Goal: Task Accomplishment & Management: Use online tool/utility

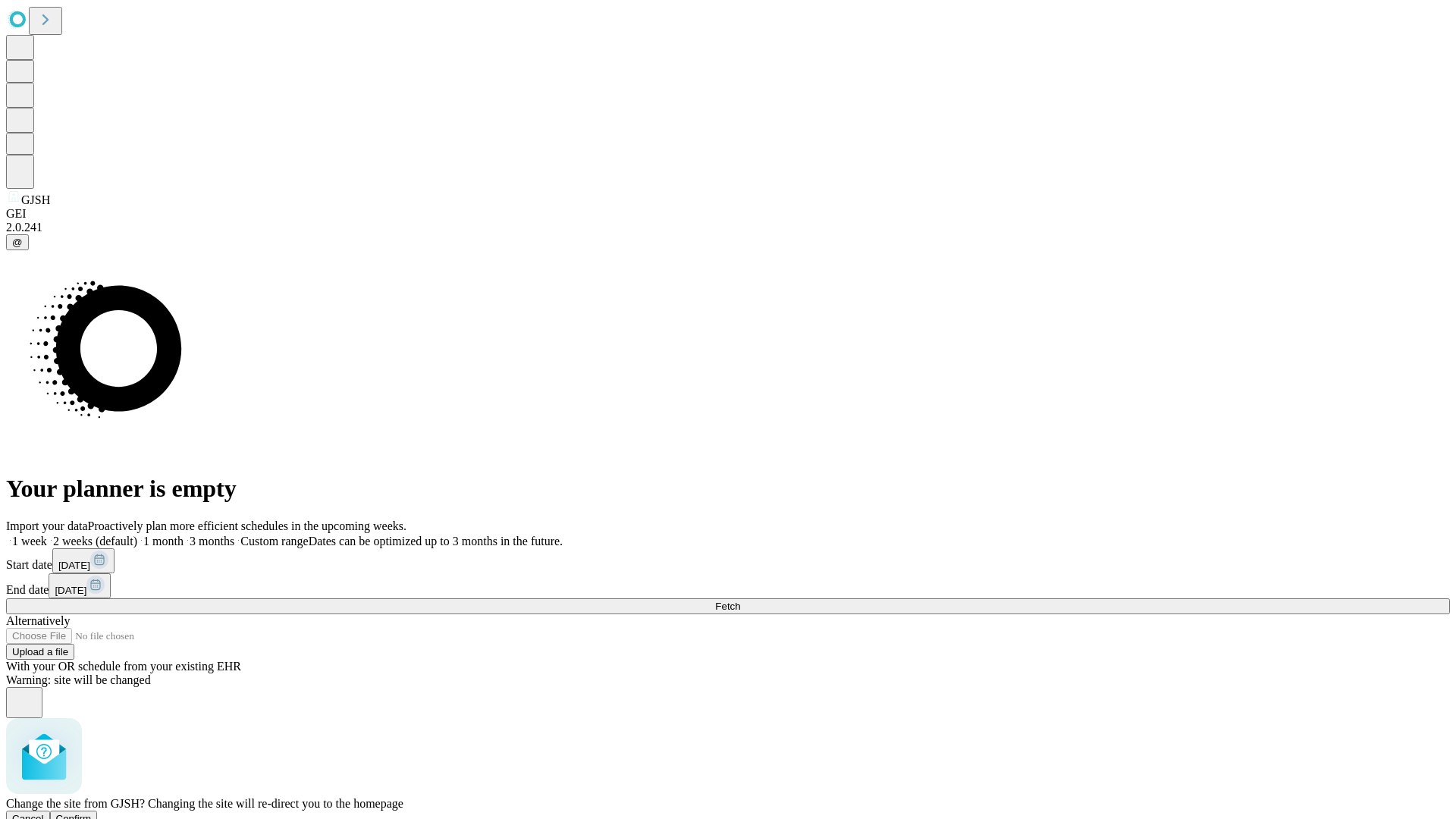
click at [92, 813] on span "Confirm" at bounding box center [74, 818] width 35 height 11
click at [137, 535] on label "2 weeks (default)" at bounding box center [92, 541] width 90 height 13
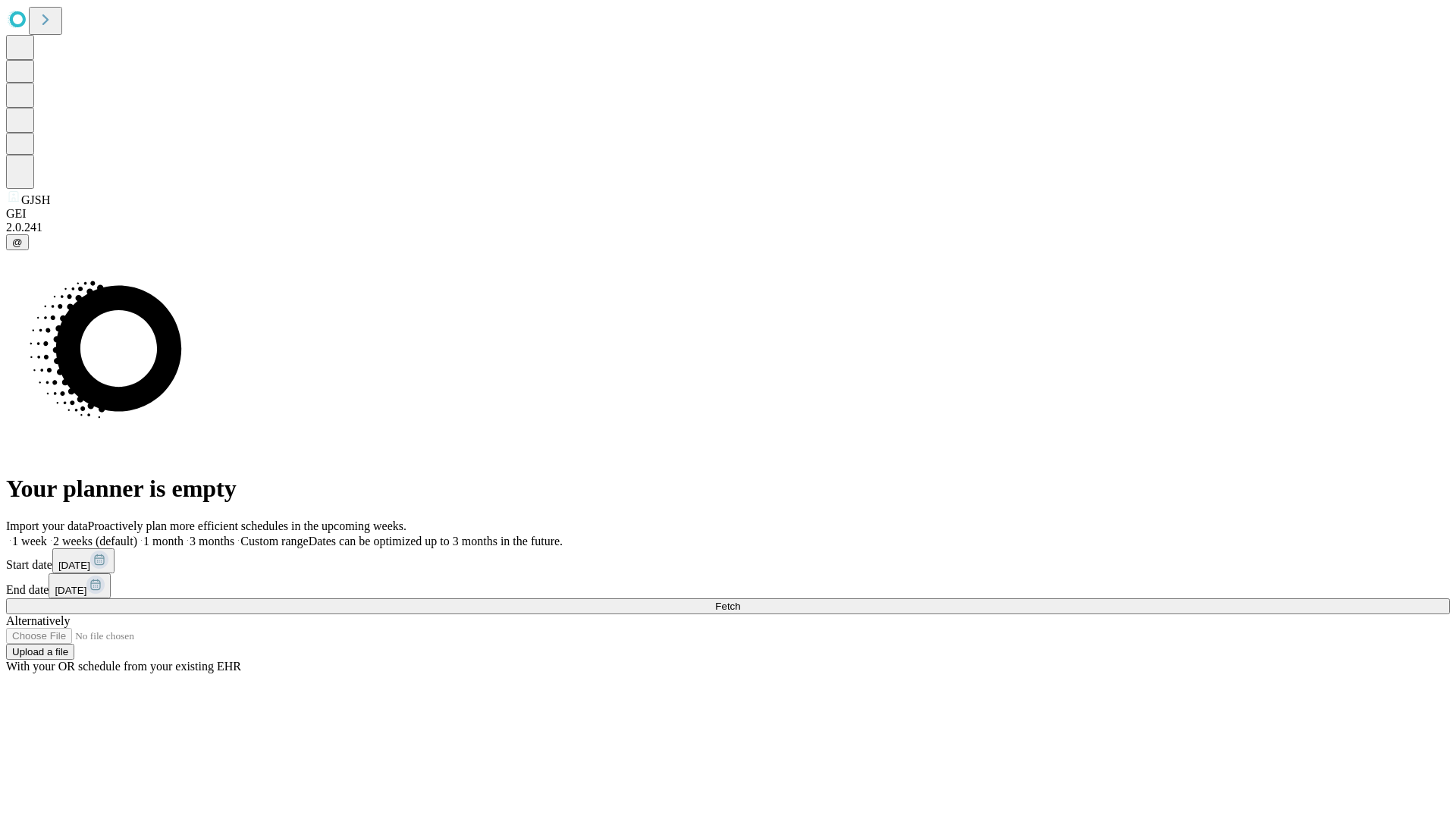
click at [740, 600] on span "Fetch" at bounding box center [728, 605] width 25 height 11
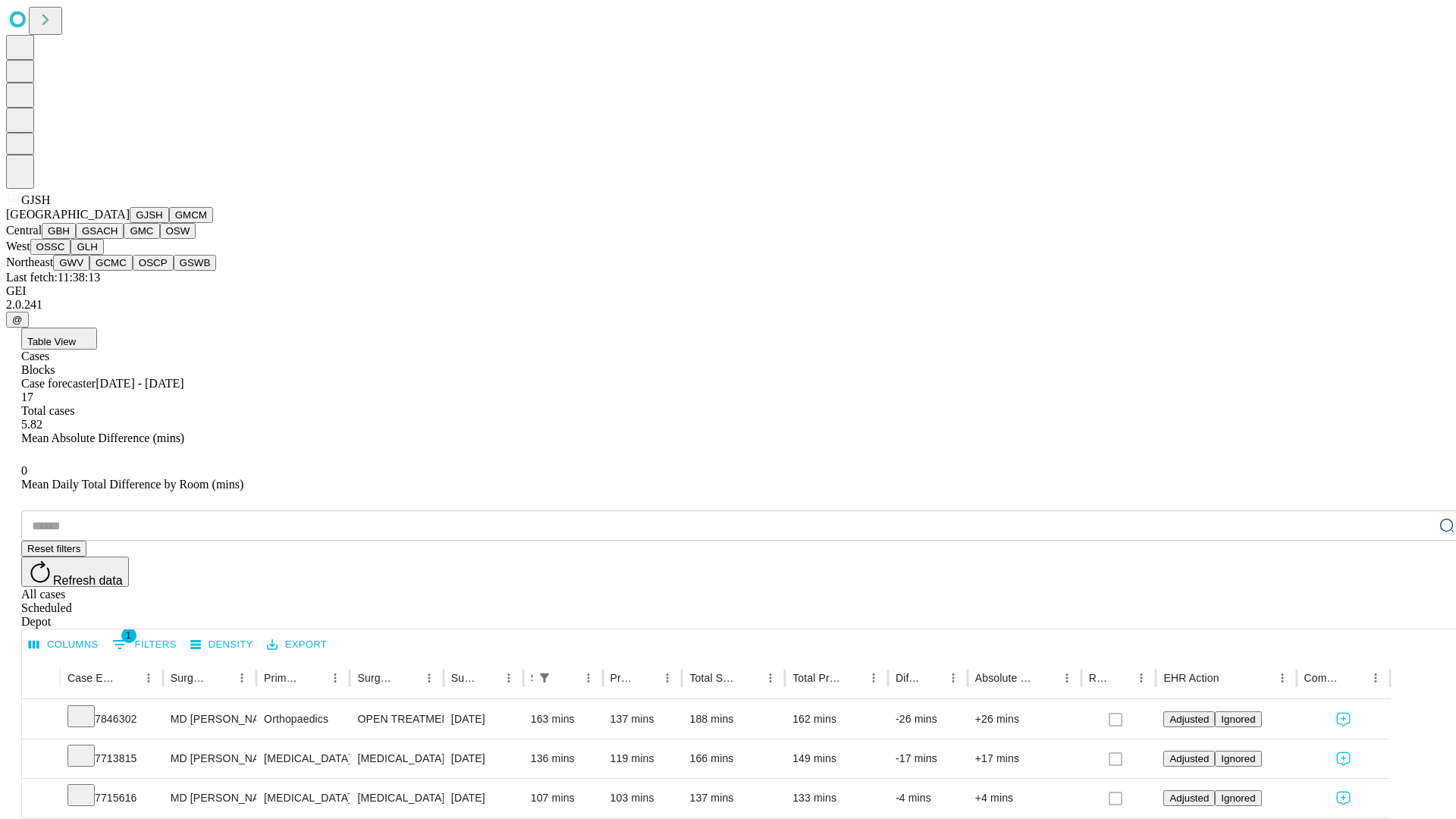
click at [170, 223] on button "GMCM" at bounding box center [192, 214] width 44 height 16
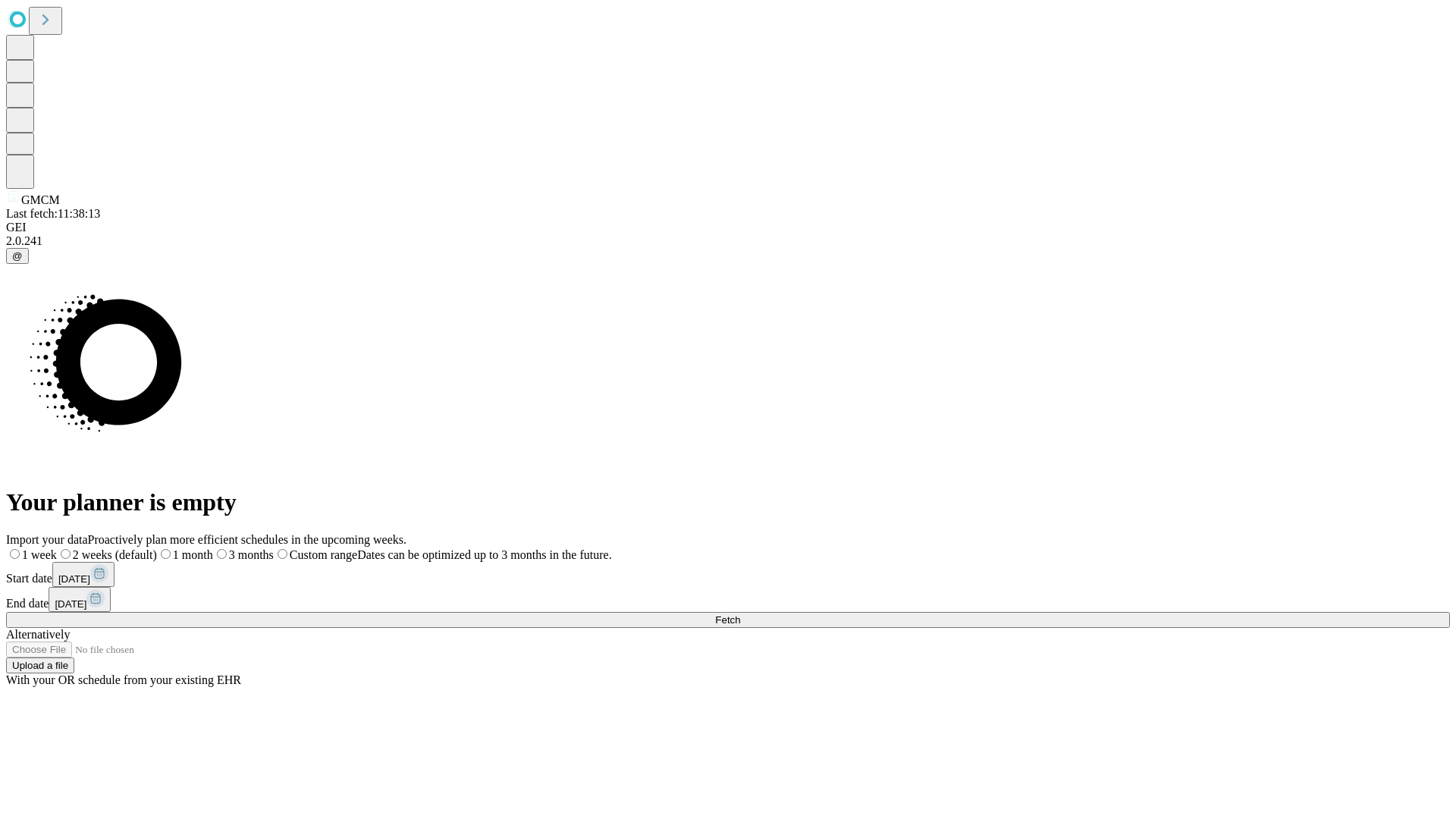
click at [157, 548] on label "2 weeks (default)" at bounding box center [106, 554] width 100 height 13
click at [740, 614] on span "Fetch" at bounding box center [728, 620] width 25 height 11
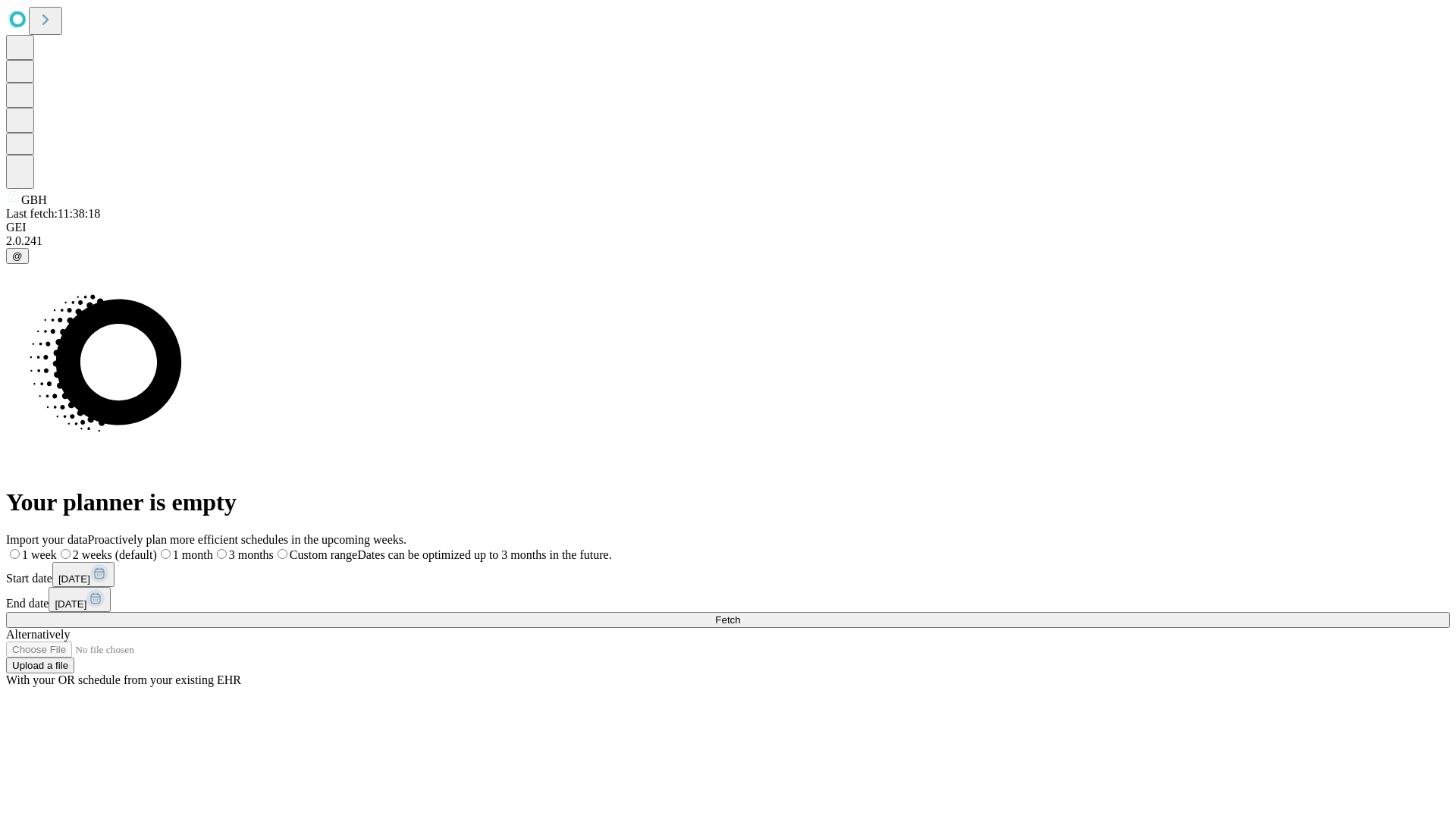
click at [157, 548] on label "2 weeks (default)" at bounding box center [106, 554] width 100 height 13
click at [740, 614] on span "Fetch" at bounding box center [728, 620] width 25 height 11
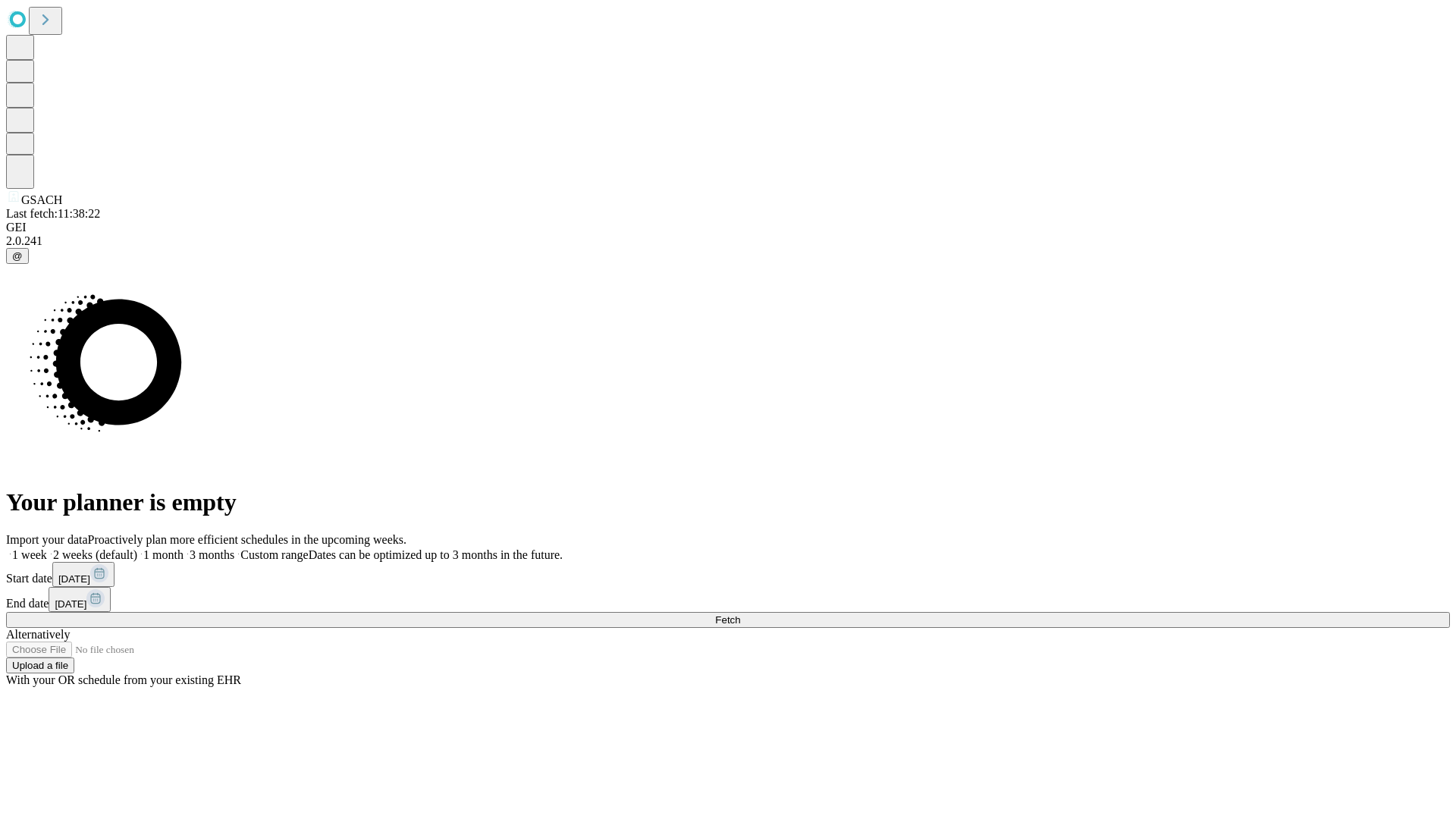
click at [137, 548] on label "2 weeks (default)" at bounding box center [92, 554] width 90 height 13
click at [740, 614] on span "Fetch" at bounding box center [728, 620] width 25 height 11
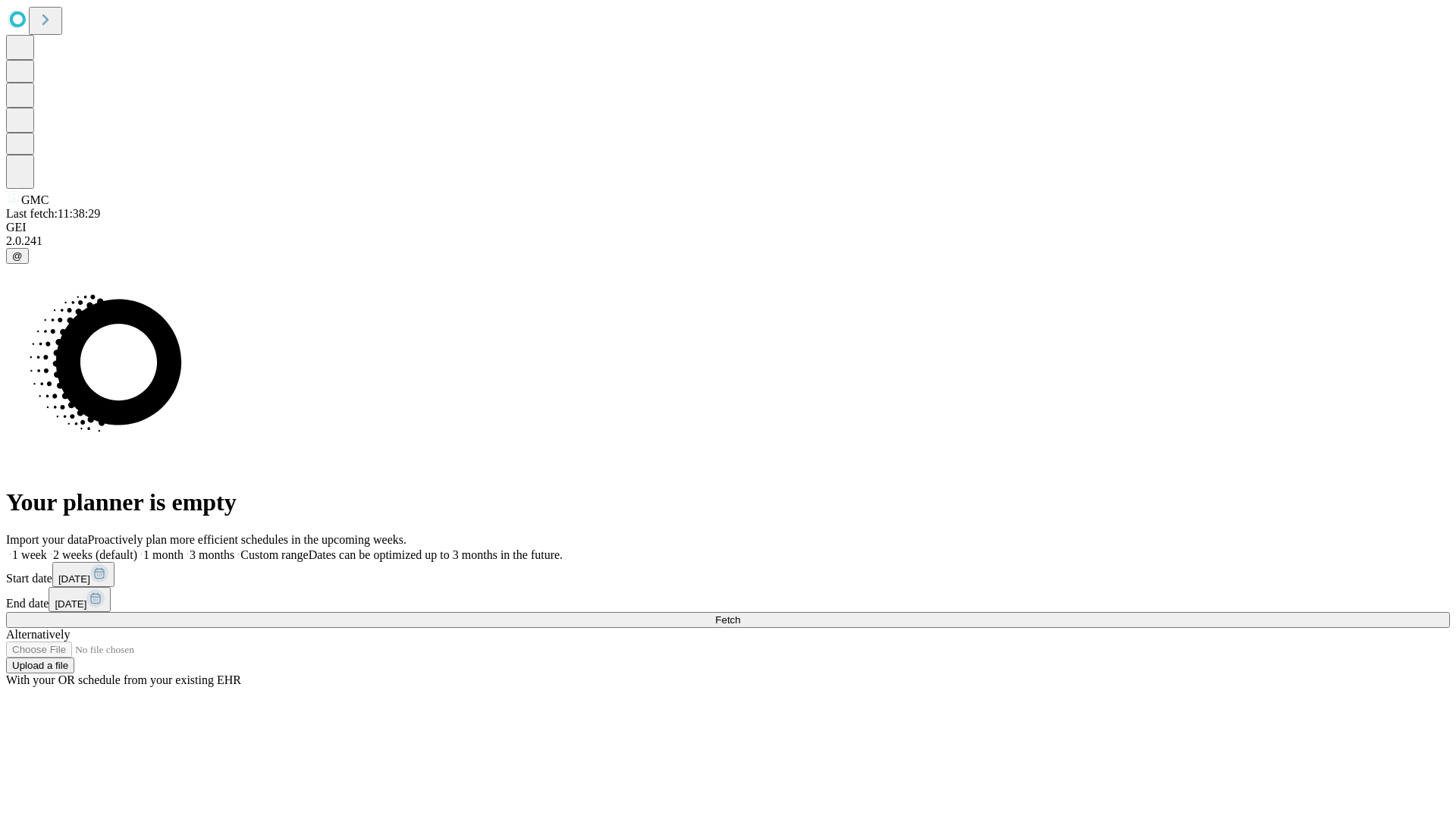
click at [740, 614] on span "Fetch" at bounding box center [728, 620] width 25 height 11
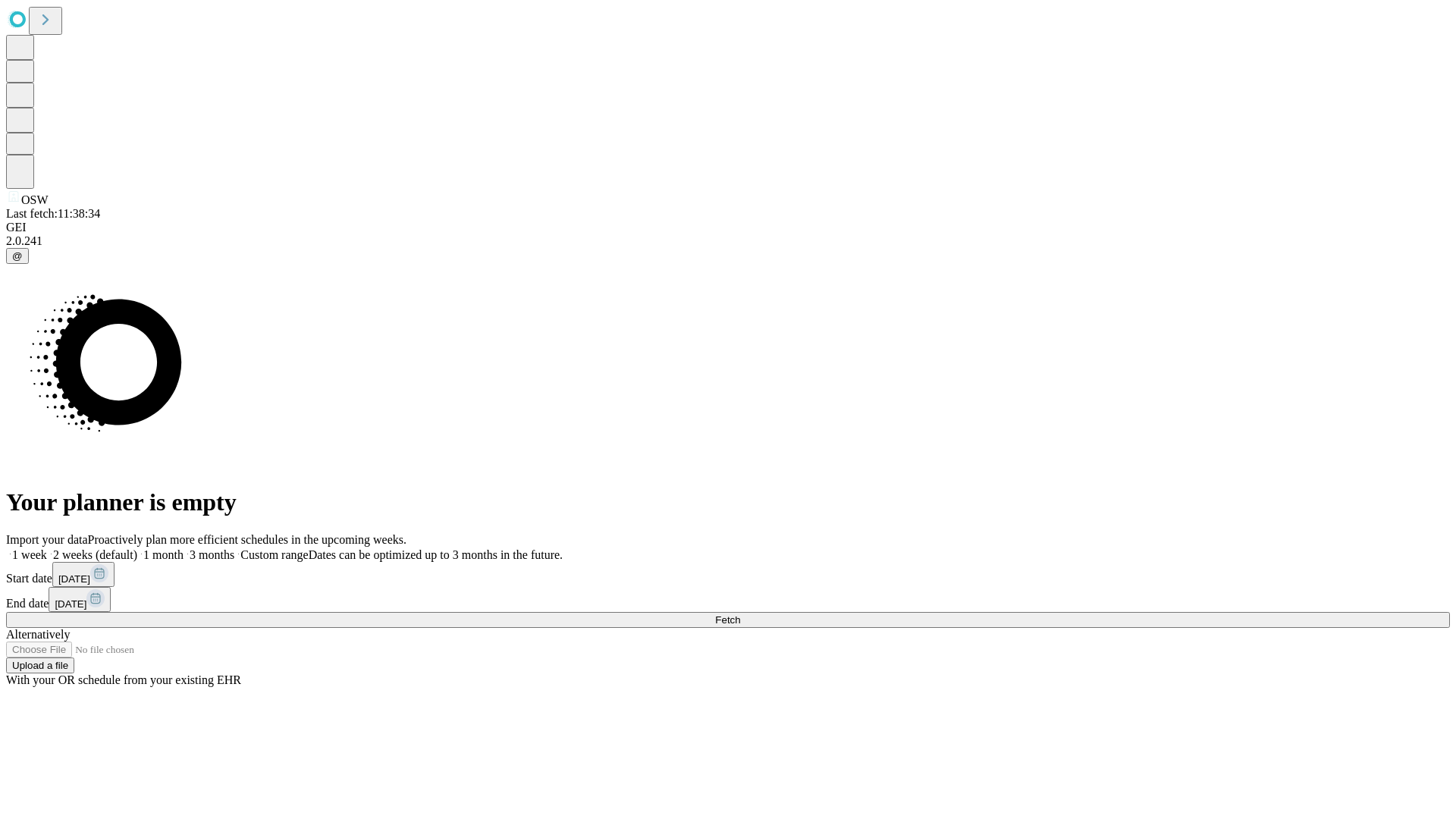
click at [137, 548] on label "2 weeks (default)" at bounding box center [92, 554] width 90 height 13
click at [740, 614] on span "Fetch" at bounding box center [728, 620] width 25 height 11
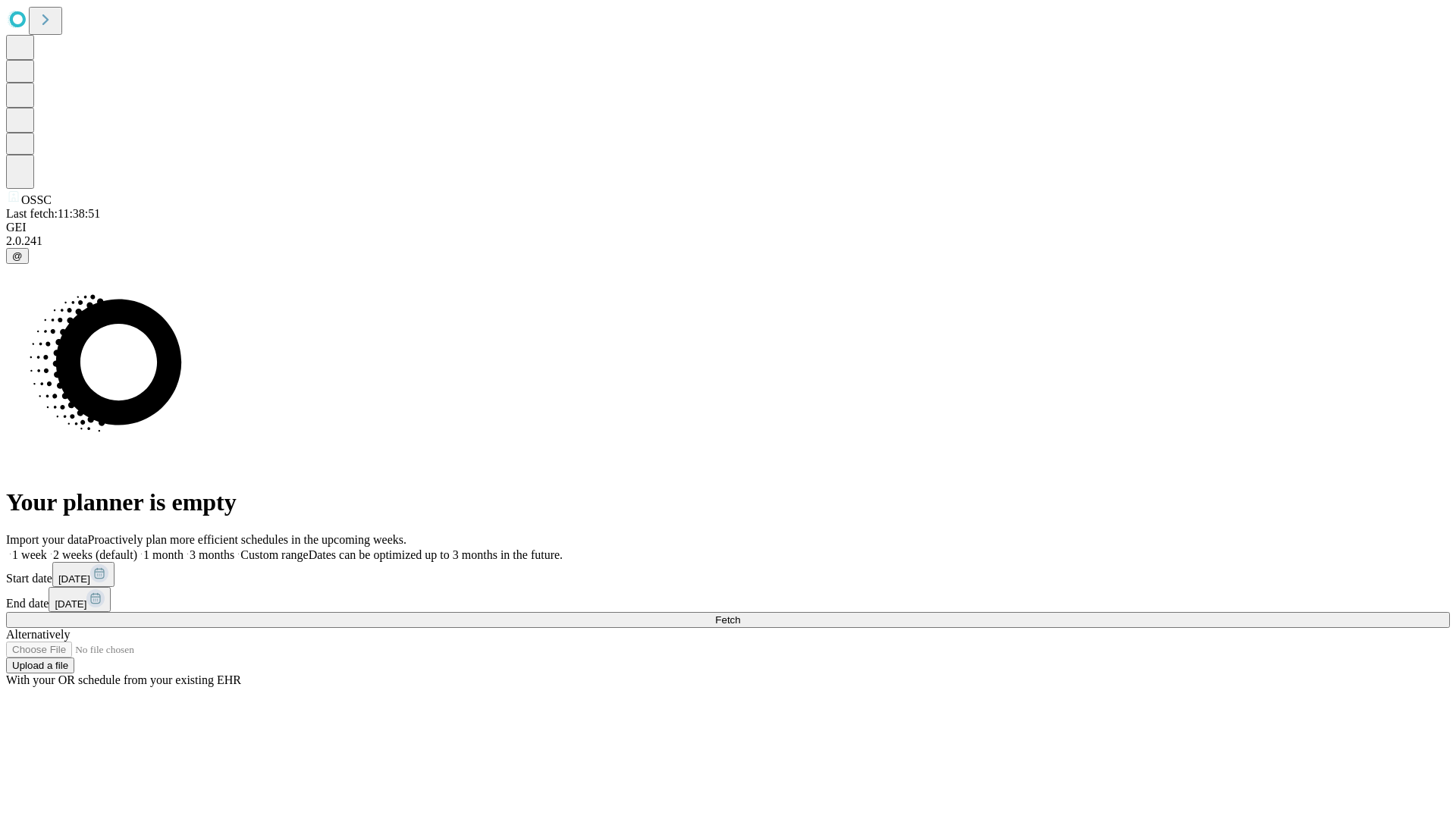
click at [137, 548] on label "2 weeks (default)" at bounding box center [92, 554] width 90 height 13
click at [740, 614] on span "Fetch" at bounding box center [728, 620] width 25 height 11
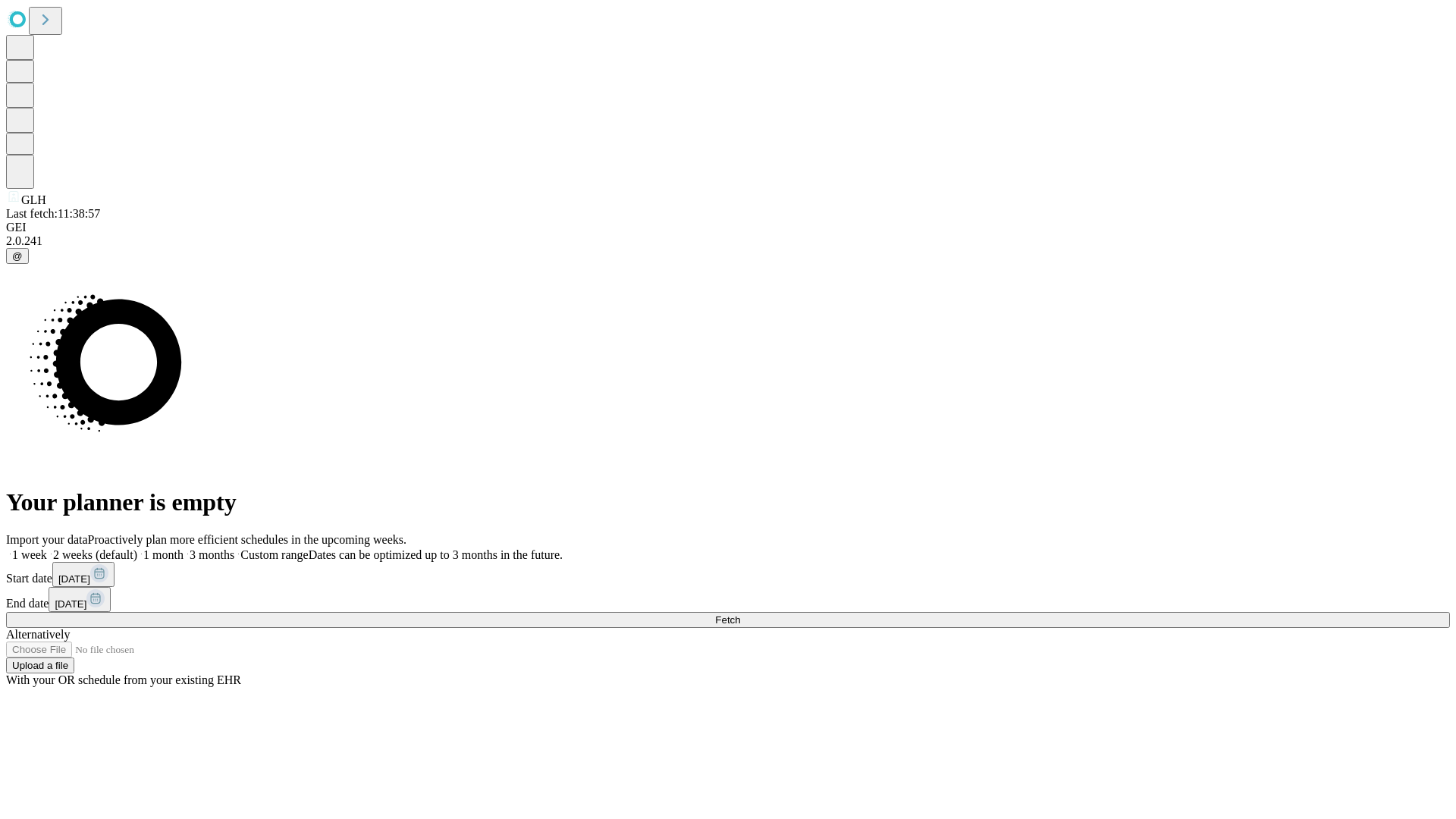
click at [740, 614] on span "Fetch" at bounding box center [728, 620] width 25 height 11
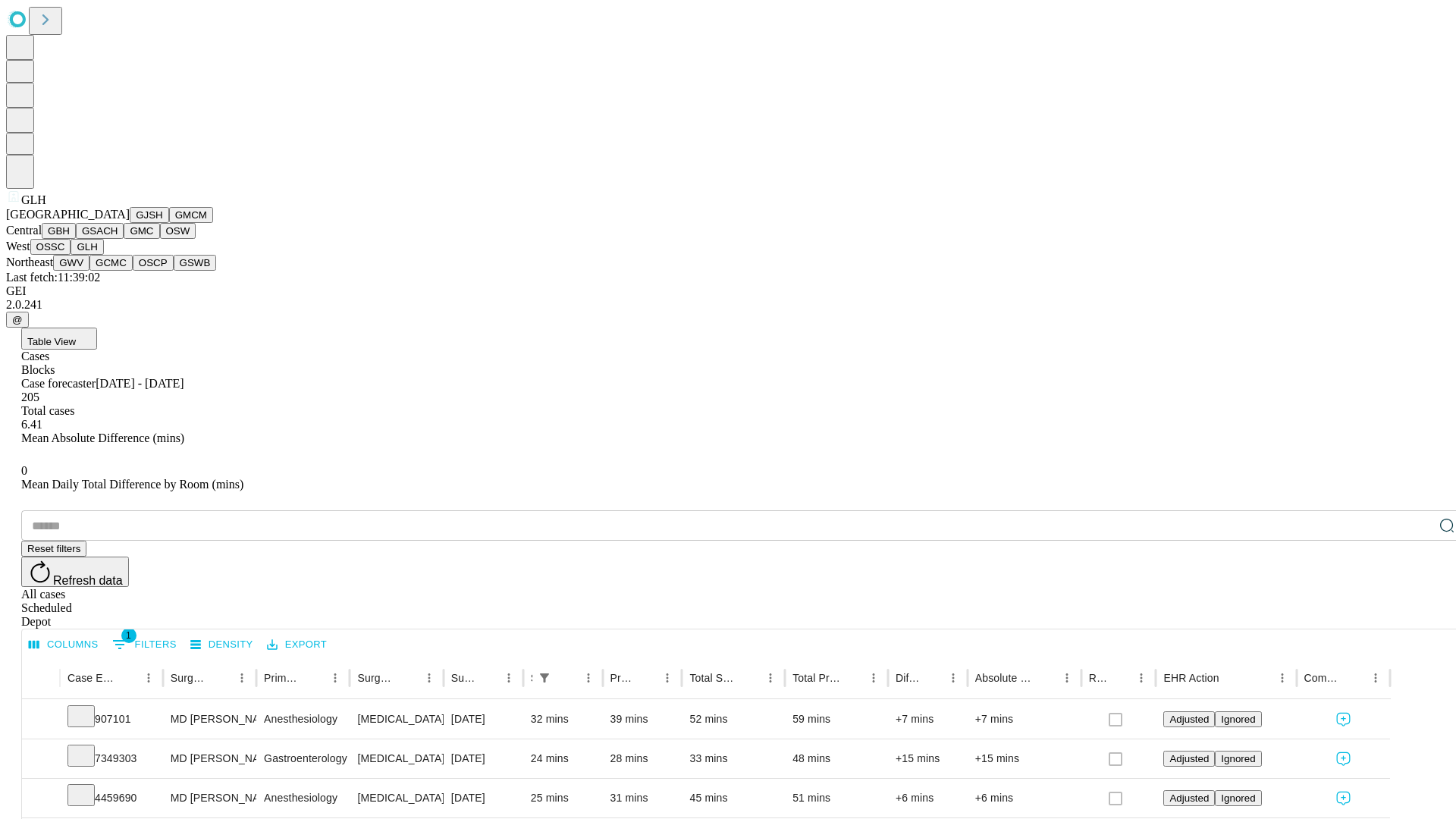
click at [89, 271] on button "GWV" at bounding box center [71, 263] width 36 height 16
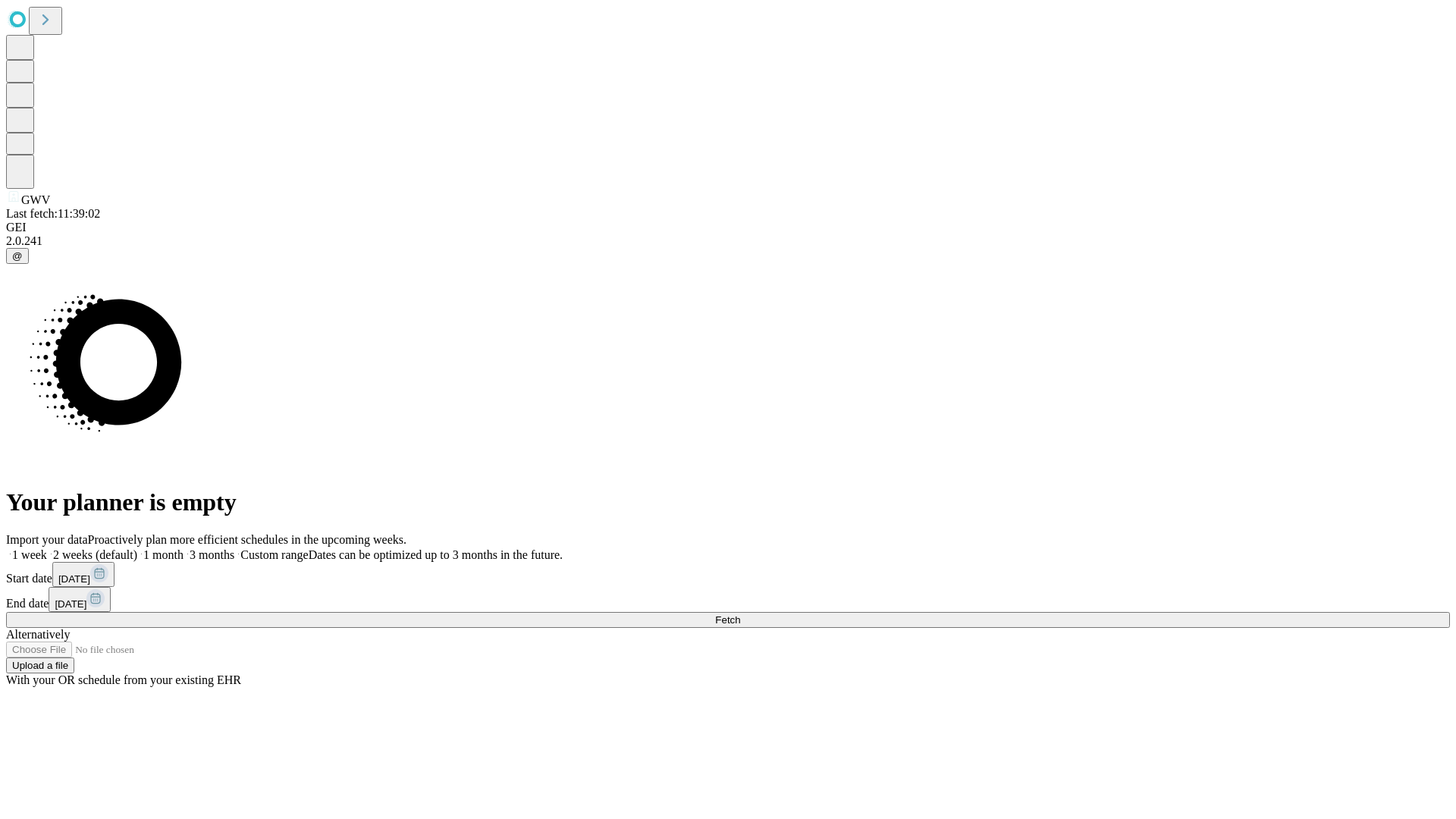
click at [137, 548] on label "2 weeks (default)" at bounding box center [92, 554] width 90 height 13
click at [740, 614] on span "Fetch" at bounding box center [728, 620] width 25 height 11
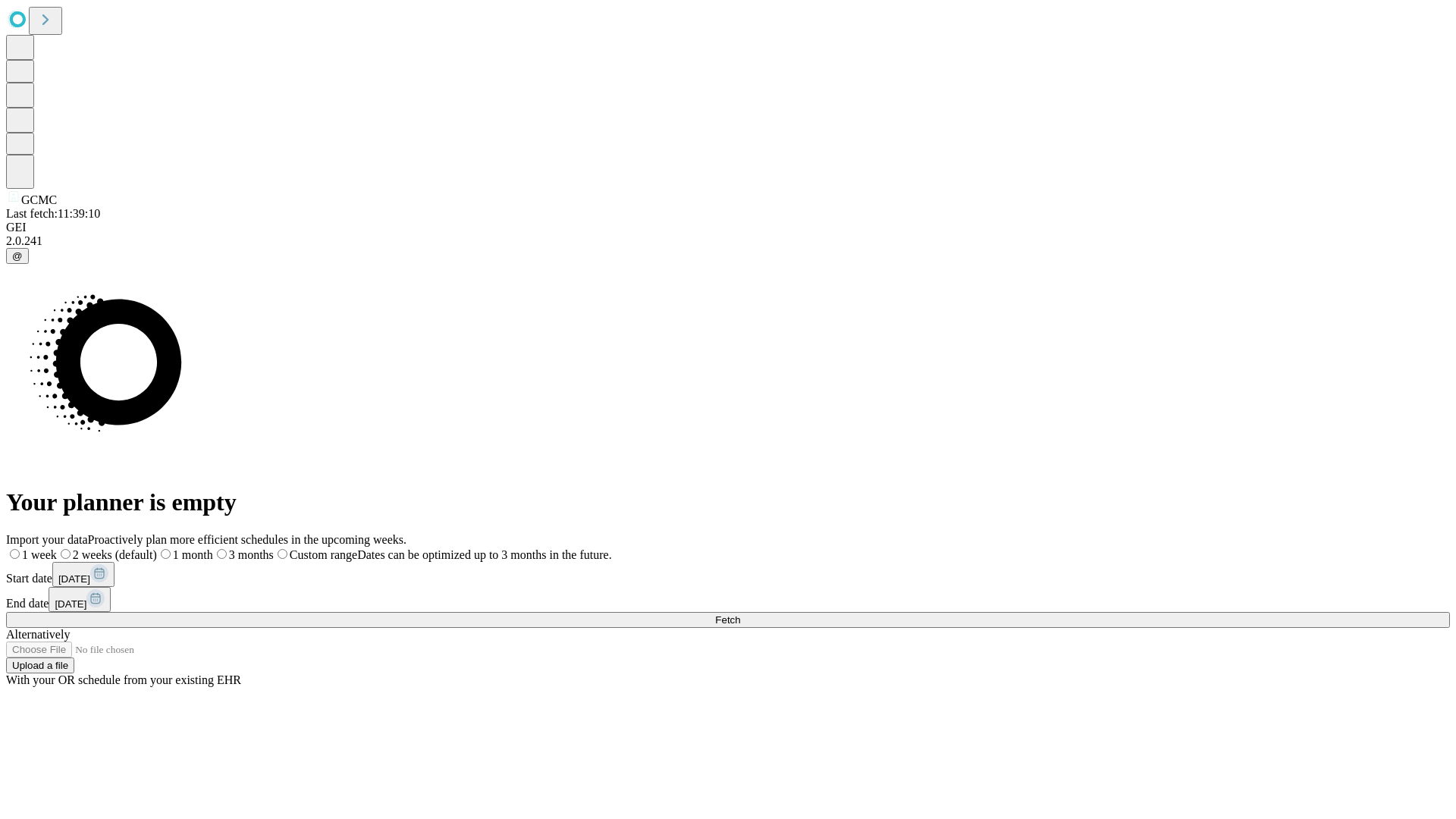
click at [157, 548] on label "2 weeks (default)" at bounding box center [106, 554] width 100 height 13
click at [740, 614] on span "Fetch" at bounding box center [728, 620] width 25 height 11
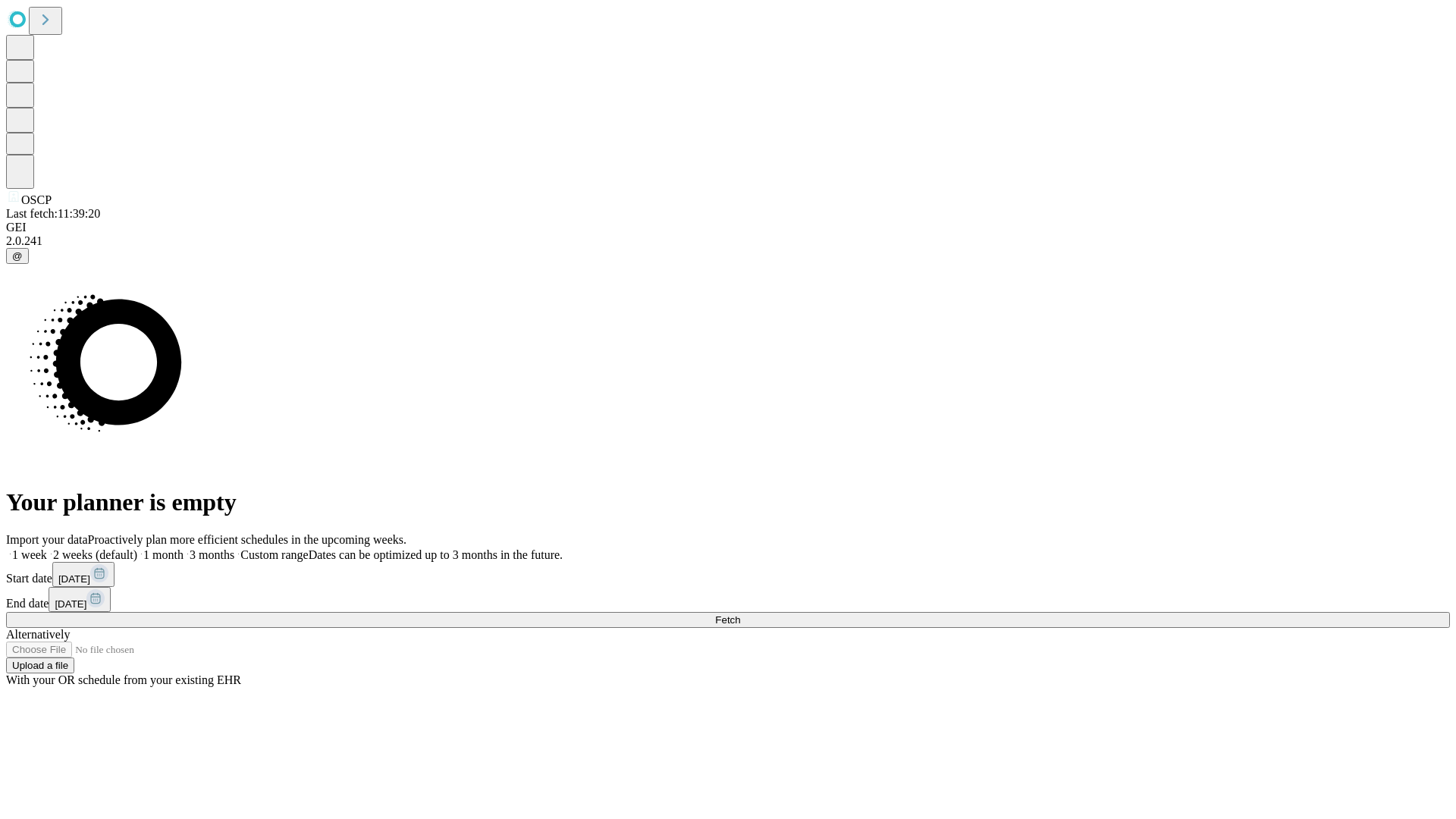
click at [740, 614] on span "Fetch" at bounding box center [728, 620] width 25 height 11
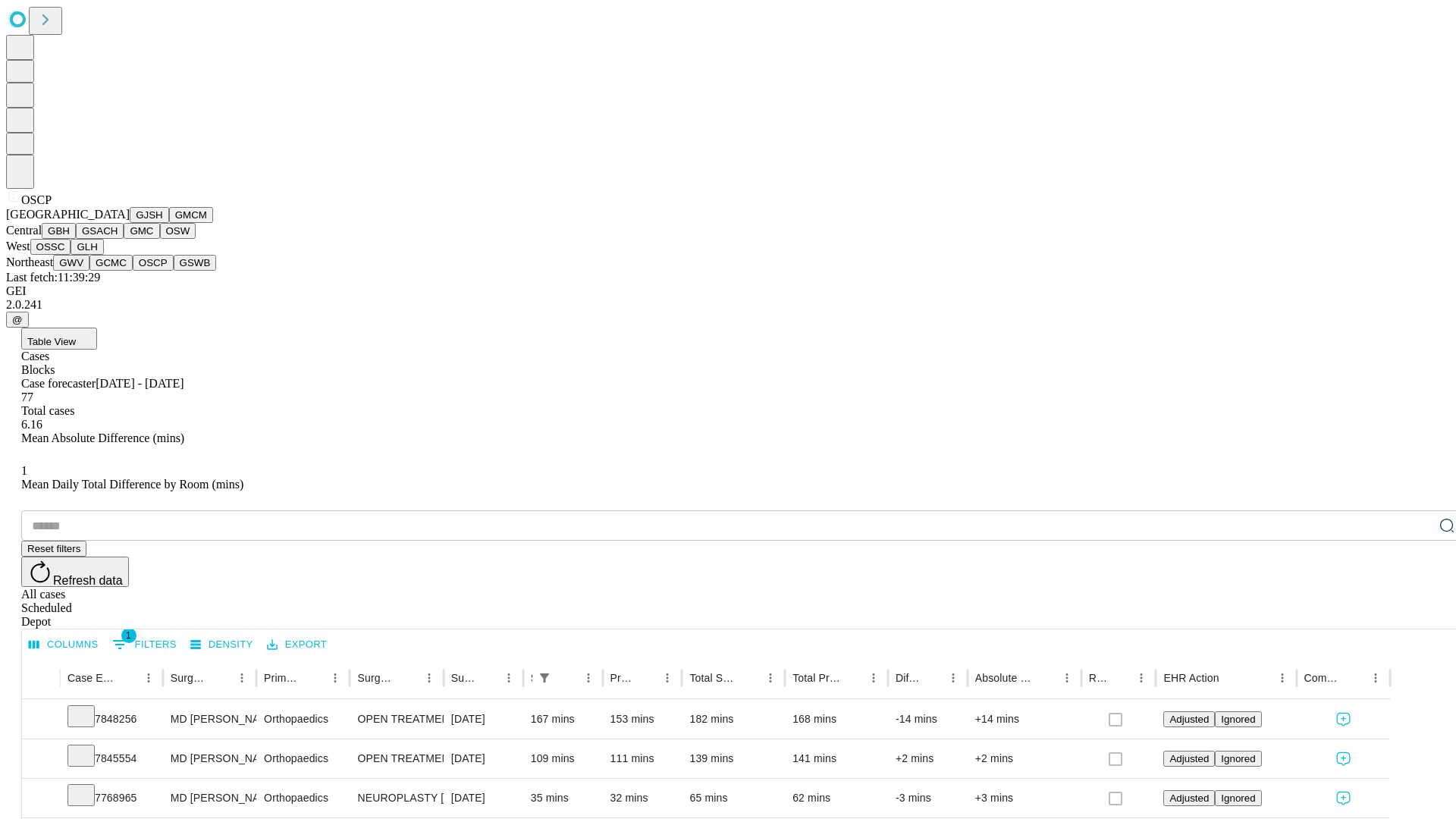
click at [174, 271] on button "GSWB" at bounding box center [195, 263] width 43 height 16
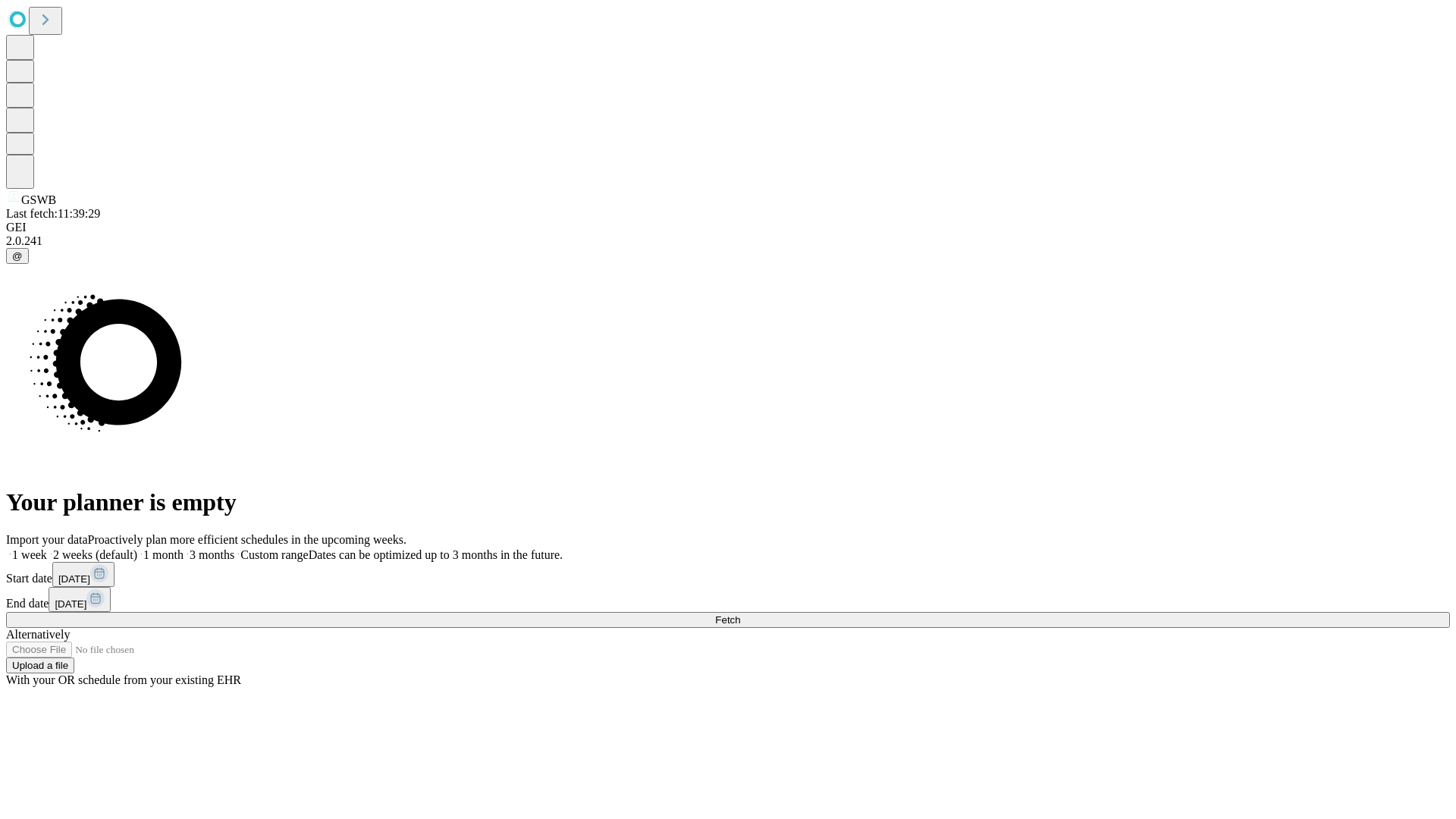
click at [137, 548] on label "2 weeks (default)" at bounding box center [92, 554] width 90 height 13
click at [740, 614] on span "Fetch" at bounding box center [728, 620] width 25 height 11
